Goal: Information Seeking & Learning: Learn about a topic

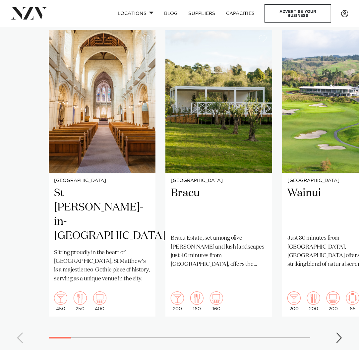
scroll to position [442, 0]
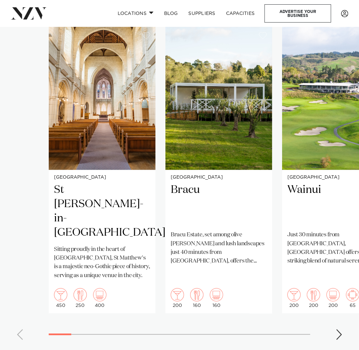
click at [337, 329] on div "Next slide" at bounding box center [338, 334] width 7 height 11
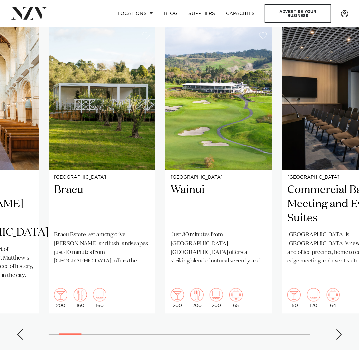
click at [337, 329] on div "Next slide" at bounding box center [338, 334] width 7 height 11
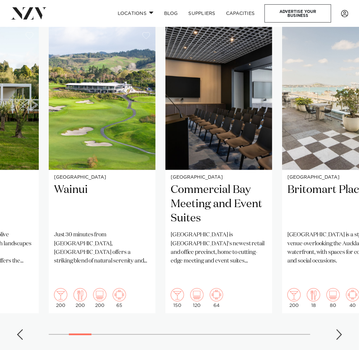
click at [337, 329] on div "Next slide" at bounding box center [338, 334] width 7 height 11
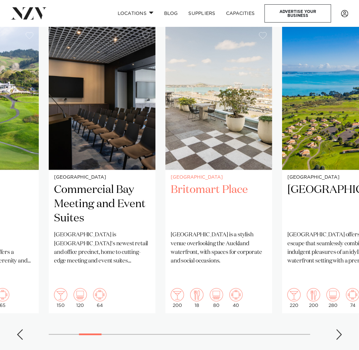
click at [209, 183] on h2 "Britomart Place" at bounding box center [219, 204] width 96 height 43
click at [339, 329] on div "Next slide" at bounding box center [338, 334] width 7 height 11
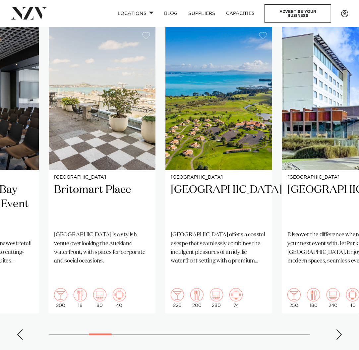
click at [339, 329] on div "Next slide" at bounding box center [338, 334] width 7 height 11
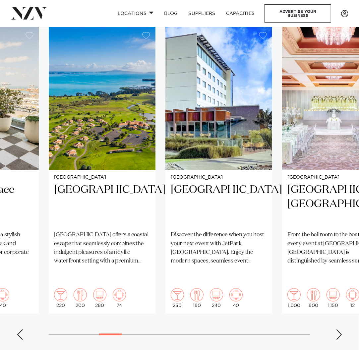
click at [339, 329] on div "Next slide" at bounding box center [338, 334] width 7 height 11
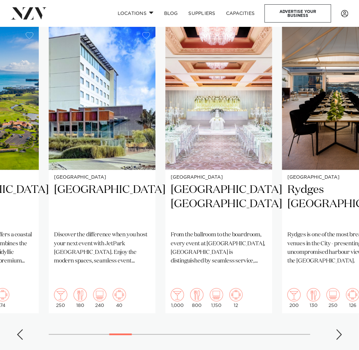
click at [339, 329] on div "Next slide" at bounding box center [338, 334] width 7 height 11
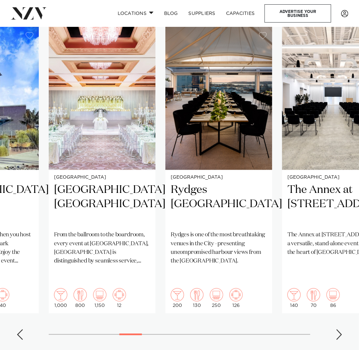
click at [339, 329] on div "Next slide" at bounding box center [338, 334] width 7 height 11
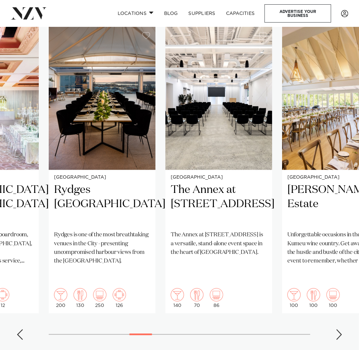
click at [339, 329] on div "Next slide" at bounding box center [338, 334] width 7 height 11
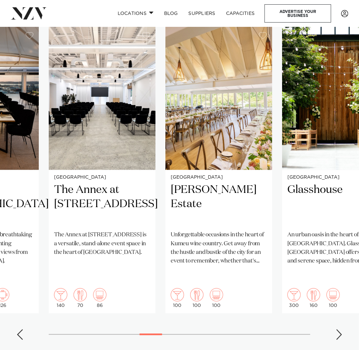
click at [339, 329] on div "Next slide" at bounding box center [338, 334] width 7 height 11
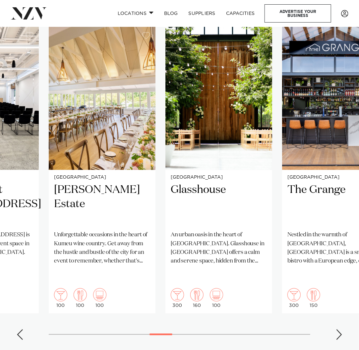
click at [339, 329] on div "Next slide" at bounding box center [338, 334] width 7 height 11
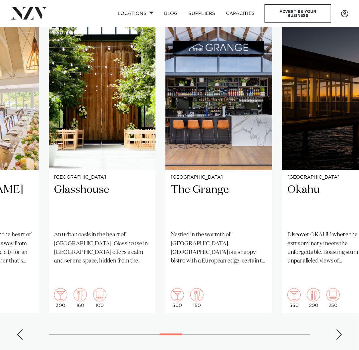
click at [339, 329] on div "Next slide" at bounding box center [338, 334] width 7 height 11
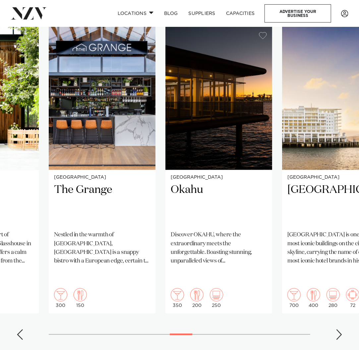
click at [339, 329] on div "Next slide" at bounding box center [338, 334] width 7 height 11
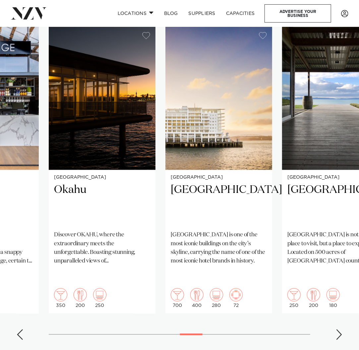
click at [339, 329] on div "Next slide" at bounding box center [338, 334] width 7 height 11
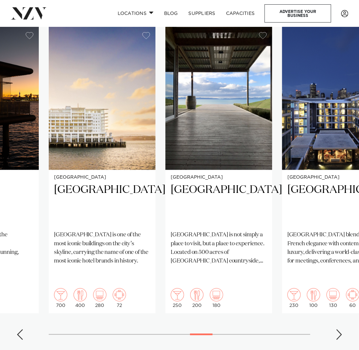
click at [339, 329] on div "Next slide" at bounding box center [338, 334] width 7 height 11
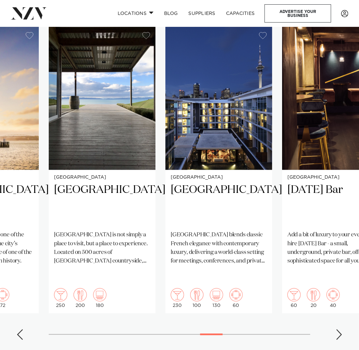
click at [339, 329] on div "Next slide" at bounding box center [338, 334] width 7 height 11
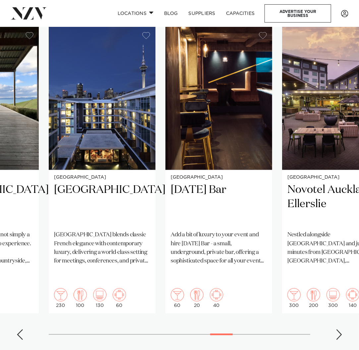
click at [339, 329] on div "Next slide" at bounding box center [338, 334] width 7 height 11
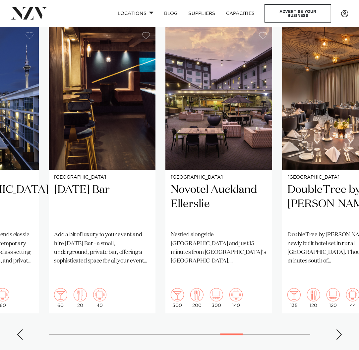
click at [339, 329] on div "Next slide" at bounding box center [338, 334] width 7 height 11
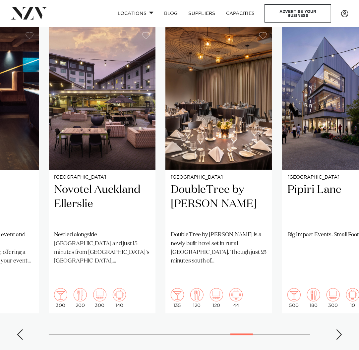
click at [338, 329] on div "Next slide" at bounding box center [338, 334] width 7 height 11
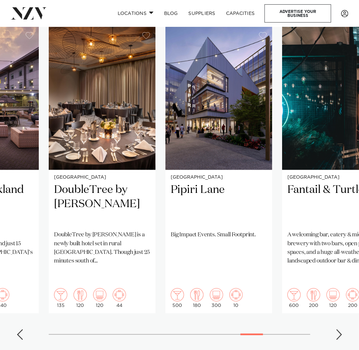
click at [339, 329] on div "Next slide" at bounding box center [338, 334] width 7 height 11
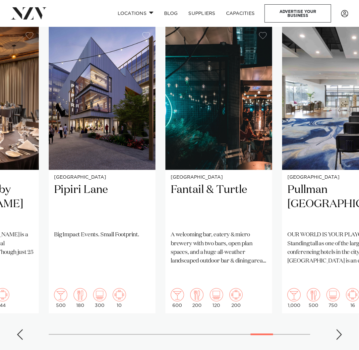
click at [339, 329] on div "Next slide" at bounding box center [338, 334] width 7 height 11
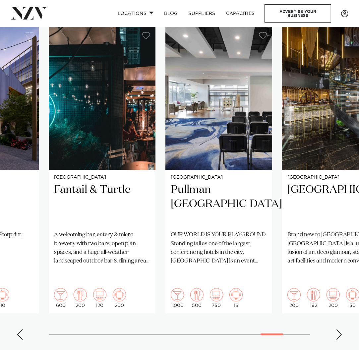
click at [339, 329] on div "Next slide" at bounding box center [338, 334] width 7 height 11
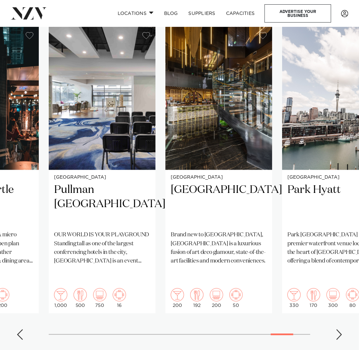
click at [339, 329] on div "Next slide" at bounding box center [338, 334] width 7 height 11
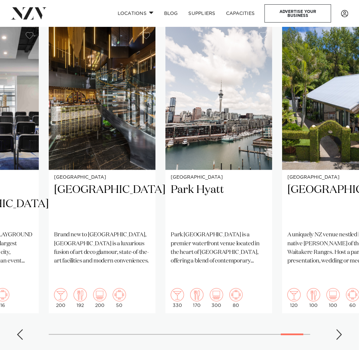
click at [339, 329] on div "Next slide" at bounding box center [338, 334] width 7 height 11
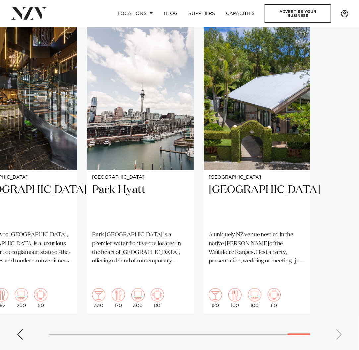
click at [339, 311] on swiper-container "Auckland St Matthew-in-the-City Sitting proudly in the heart of Auckland, St Ma…" at bounding box center [179, 186] width 359 height 318
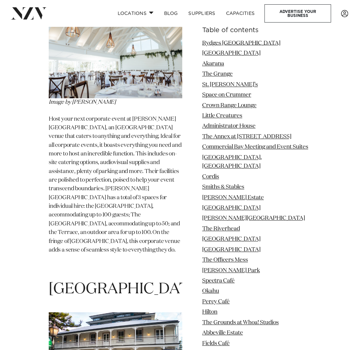
scroll to position [4862, 0]
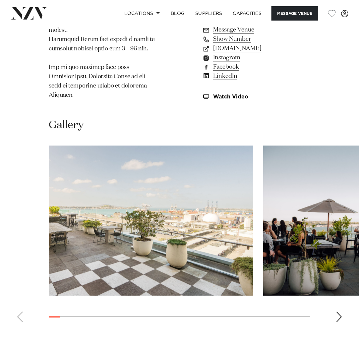
scroll to position [690, 0]
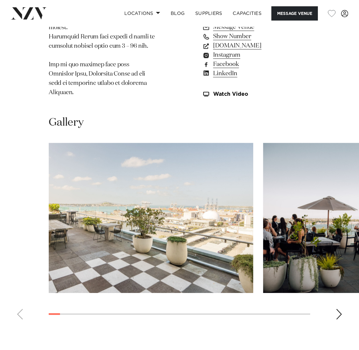
click at [338, 309] on div "Next slide" at bounding box center [338, 314] width 7 height 11
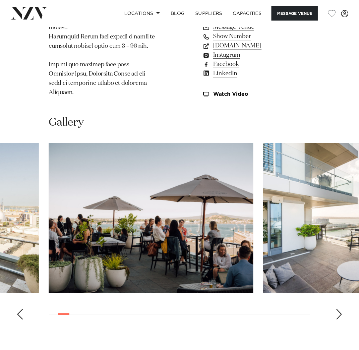
click at [338, 309] on div "Next slide" at bounding box center [338, 314] width 7 height 11
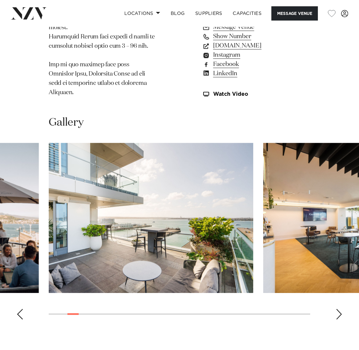
click at [338, 309] on div "Next slide" at bounding box center [338, 314] width 7 height 11
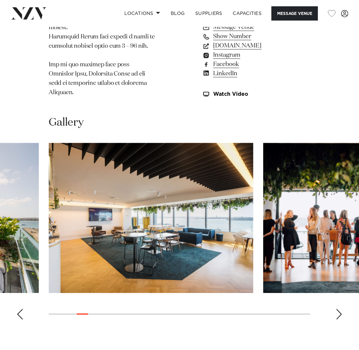
click at [338, 309] on div "Next slide" at bounding box center [338, 314] width 7 height 11
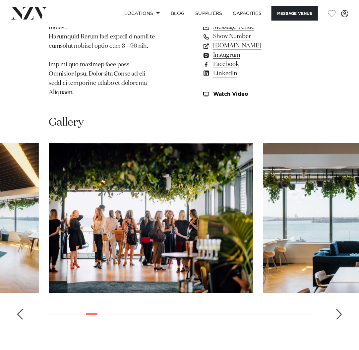
click at [338, 309] on div "Next slide" at bounding box center [338, 314] width 7 height 11
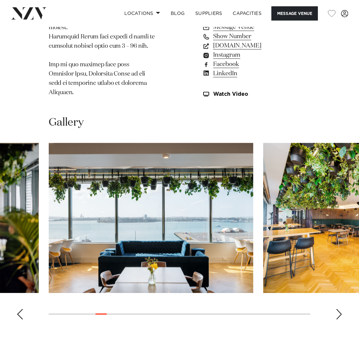
click at [338, 309] on div "Next slide" at bounding box center [338, 314] width 7 height 11
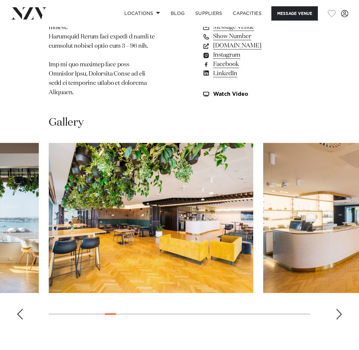
click at [338, 309] on div "Next slide" at bounding box center [338, 314] width 7 height 11
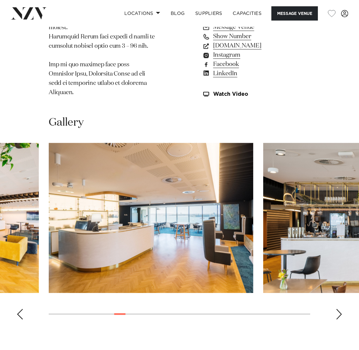
click at [338, 309] on div "Next slide" at bounding box center [338, 314] width 7 height 11
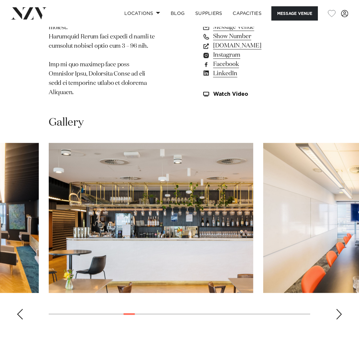
click at [338, 309] on div "Next slide" at bounding box center [338, 314] width 7 height 11
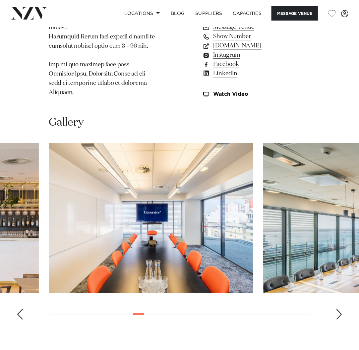
click at [19, 309] on div "Previous slide" at bounding box center [20, 314] width 7 height 11
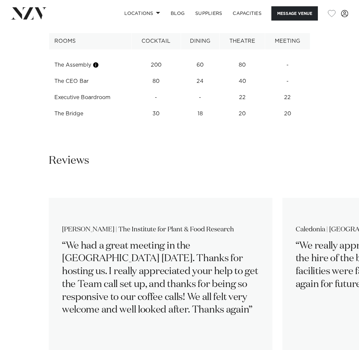
scroll to position [1035, 0]
